Goal: Task Accomplishment & Management: Manage account settings

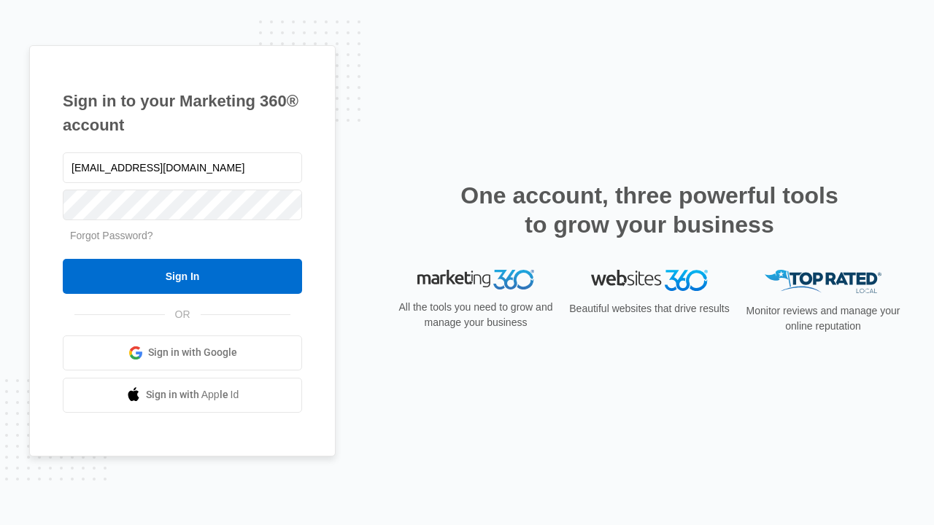
type input "dankie614@gmail.com"
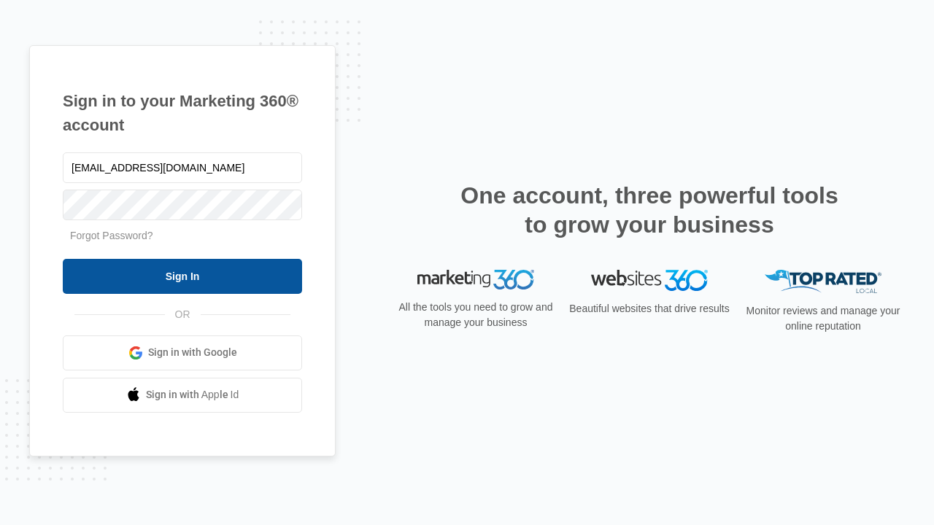
click at [182, 276] on input "Sign In" at bounding box center [182, 276] width 239 height 35
